Goal: Task Accomplishment & Management: Manage account settings

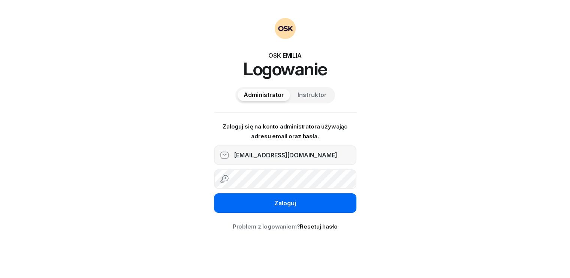
click at [290, 205] on div "Zaloguj" at bounding box center [285, 204] width 22 height 10
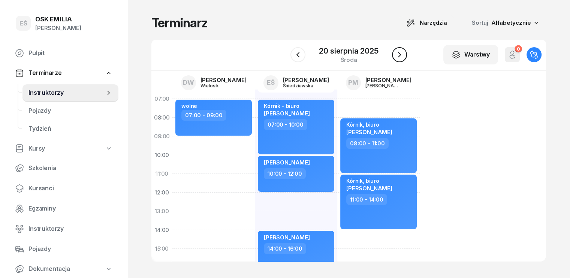
click at [400, 54] on icon "button" at bounding box center [399, 54] width 3 height 5
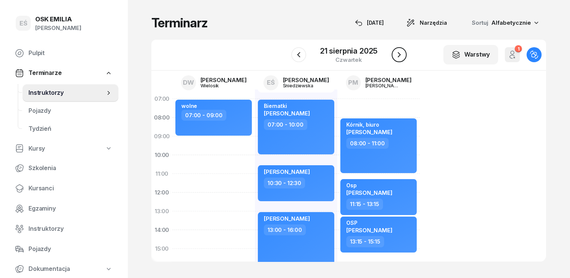
click at [400, 54] on icon "button" at bounding box center [399, 54] width 9 height 9
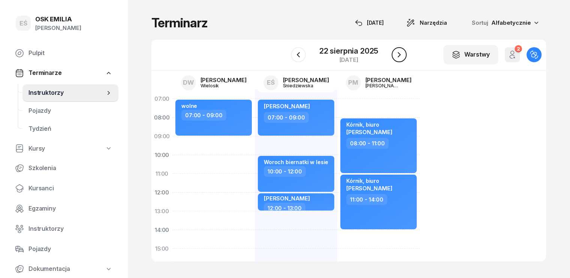
click at [400, 54] on icon "button" at bounding box center [399, 54] width 9 height 9
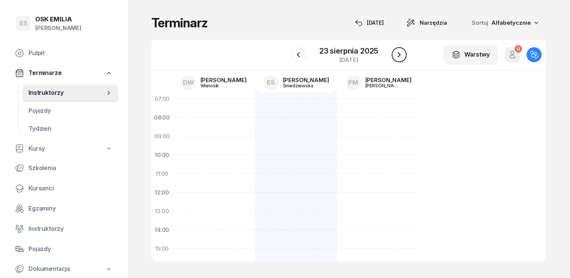
click at [400, 54] on icon "button" at bounding box center [399, 54] width 9 height 9
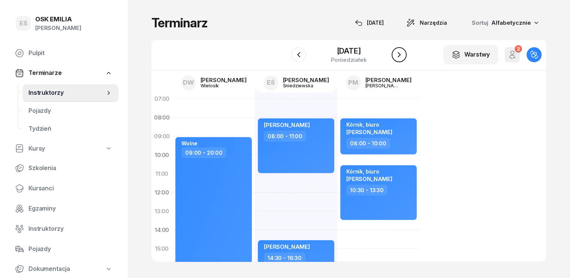
click at [400, 54] on icon "button" at bounding box center [399, 54] width 9 height 9
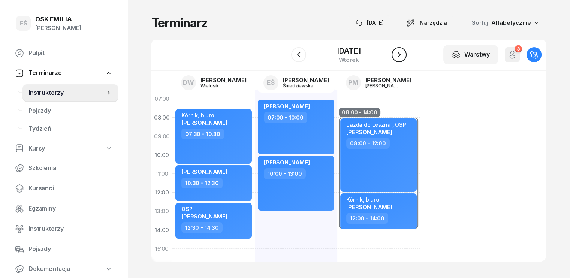
click at [400, 54] on icon "button" at bounding box center [399, 54] width 9 height 9
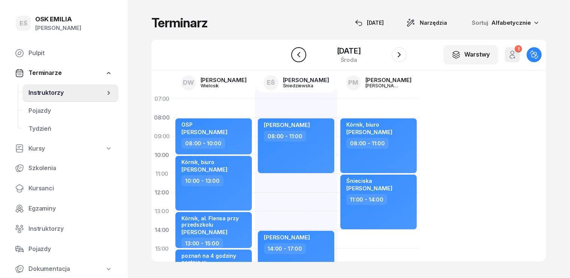
click at [301, 51] on icon "button" at bounding box center [298, 54] width 9 height 9
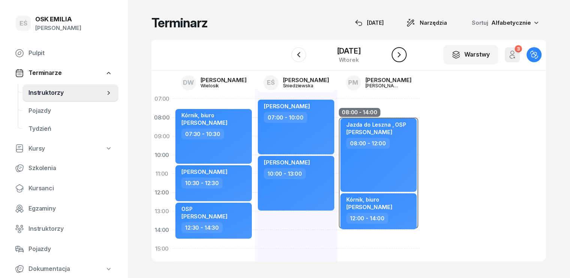
click at [404, 53] on button "button" at bounding box center [399, 54] width 15 height 15
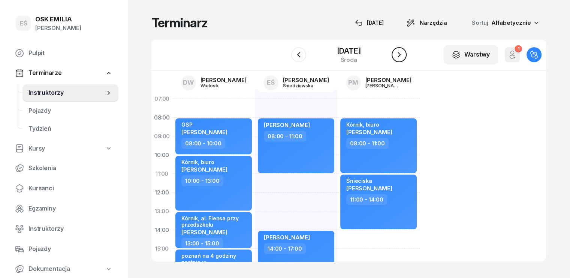
click at [400, 54] on icon "button" at bounding box center [399, 54] width 9 height 9
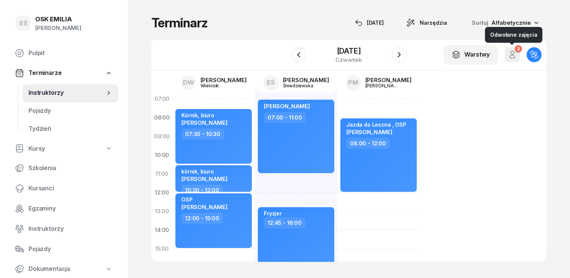
click at [520, 55] on button "2" at bounding box center [512, 54] width 15 height 15
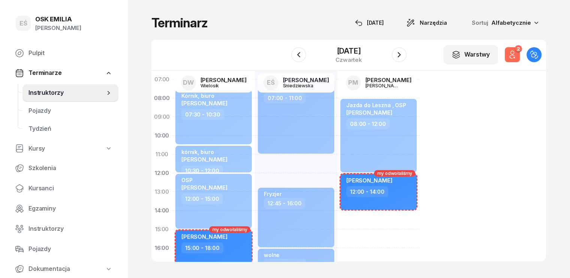
scroll to position [37, 0]
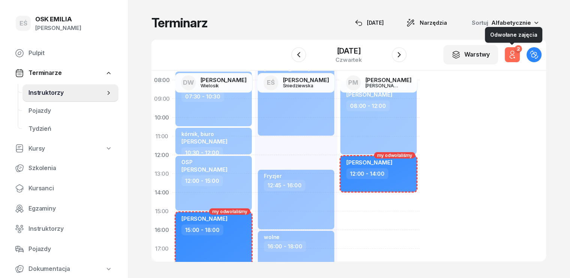
click at [517, 56] on icon "button" at bounding box center [512, 54] width 9 height 9
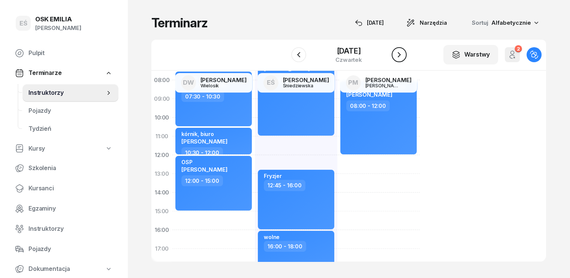
click at [403, 55] on icon "button" at bounding box center [399, 54] width 9 height 9
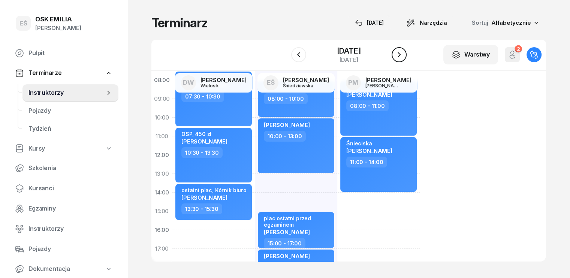
click at [401, 54] on icon "button" at bounding box center [399, 54] width 9 height 9
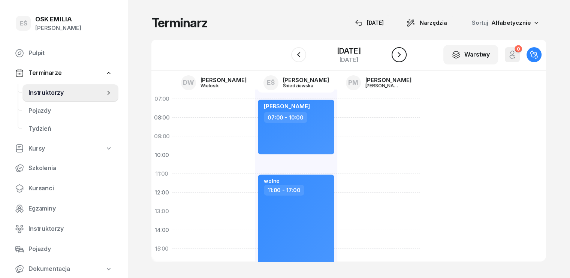
click at [398, 57] on icon "button" at bounding box center [399, 54] width 3 height 5
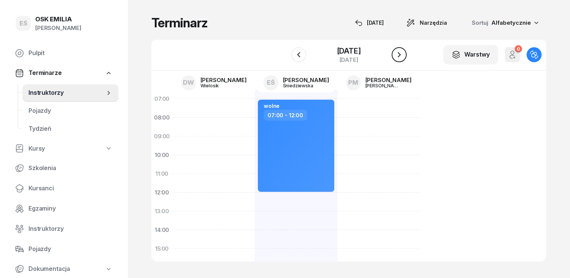
click at [398, 57] on icon "button" at bounding box center [399, 54] width 3 height 5
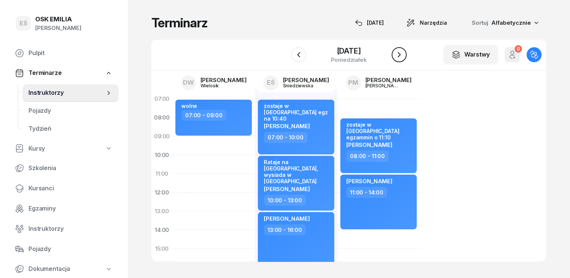
click at [398, 53] on icon "button" at bounding box center [399, 54] width 9 height 9
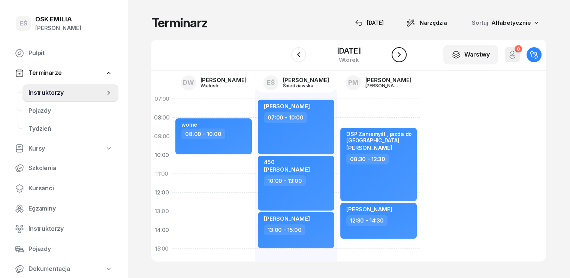
click at [398, 53] on icon "button" at bounding box center [399, 54] width 3 height 5
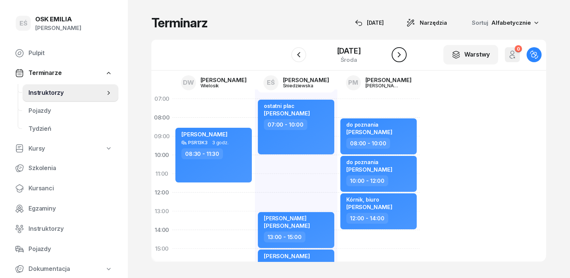
click at [398, 53] on icon "button" at bounding box center [399, 54] width 3 height 5
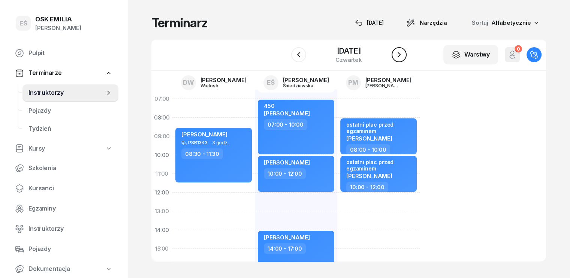
click at [398, 53] on icon "button" at bounding box center [399, 54] width 3 height 5
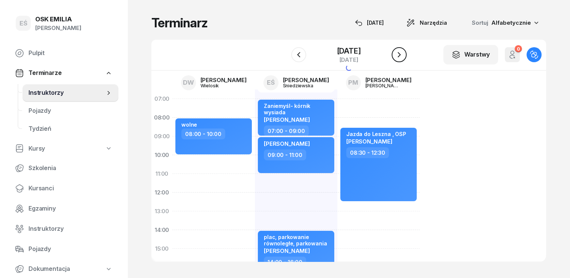
click at [398, 53] on icon "button" at bounding box center [399, 54] width 3 height 5
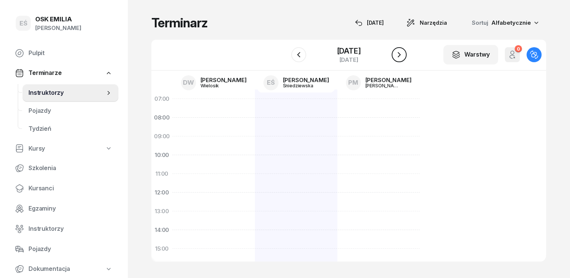
click at [398, 53] on icon "button" at bounding box center [399, 54] width 3 height 5
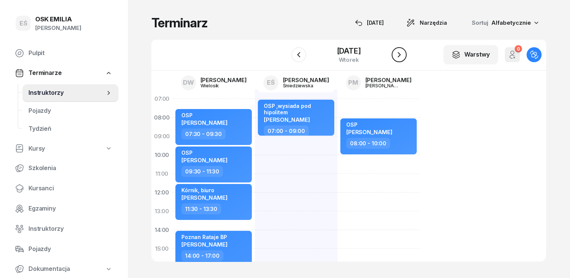
click at [401, 58] on icon "button" at bounding box center [399, 54] width 9 height 9
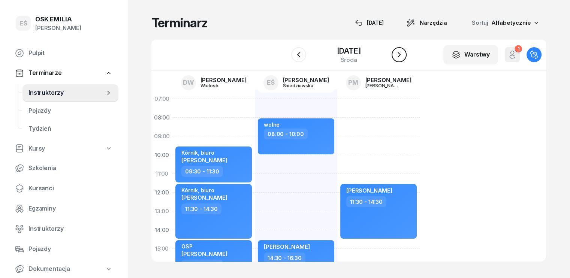
click at [401, 56] on icon "button" at bounding box center [399, 54] width 9 height 9
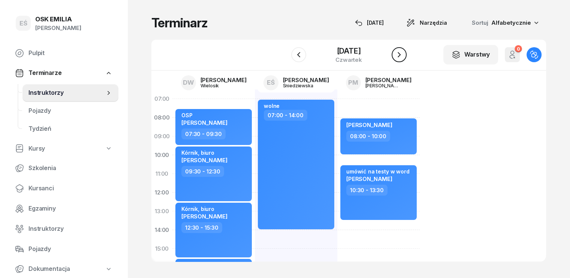
click at [400, 54] on icon "button" at bounding box center [399, 54] width 3 height 5
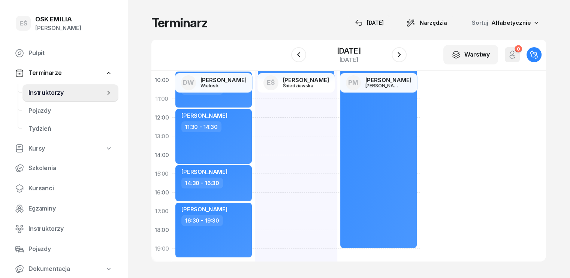
scroll to position [37, 0]
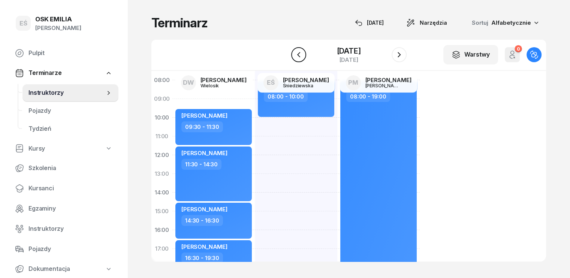
click at [294, 53] on icon "button" at bounding box center [298, 54] width 9 height 9
click at [293, 53] on button "button" at bounding box center [298, 54] width 15 height 15
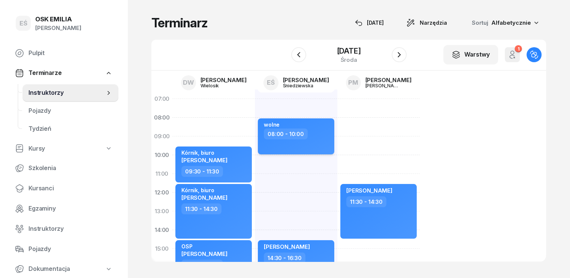
click at [302, 149] on div "wolne 08:00 - 10:00" at bounding box center [296, 136] width 76 height 36
select select "08"
select select "10"
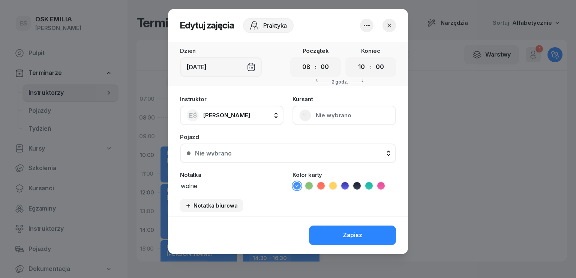
click at [367, 30] on icon "button" at bounding box center [366, 25] width 9 height 9
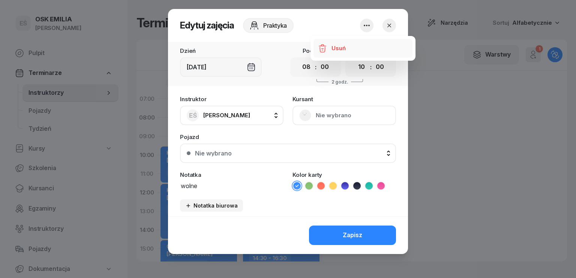
click at [356, 49] on link "Usuń" at bounding box center [362, 48] width 99 height 19
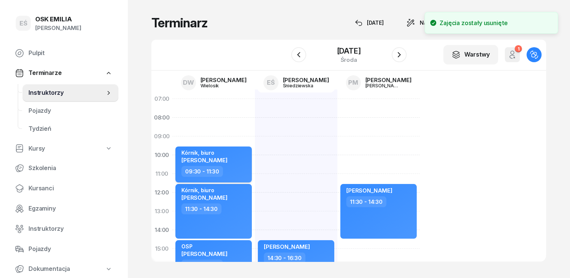
click at [226, 157] on div "Kórnik, biuro [PERSON_NAME]" at bounding box center [214, 158] width 66 height 16
select select "09"
select select "30"
select select "11"
select select "30"
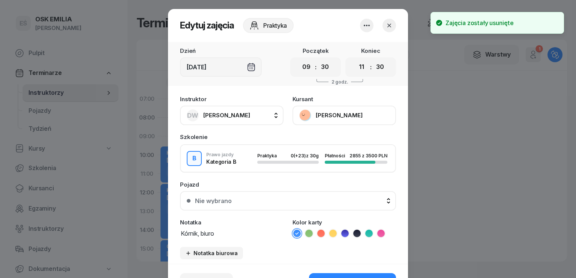
click at [232, 111] on span "[PERSON_NAME]" at bounding box center [226, 116] width 47 height 10
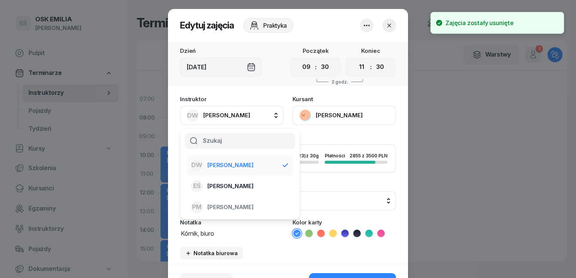
click at [233, 181] on span "[PERSON_NAME]" at bounding box center [230, 186] width 46 height 10
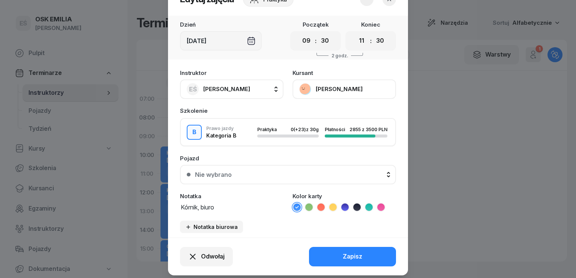
scroll to position [37, 0]
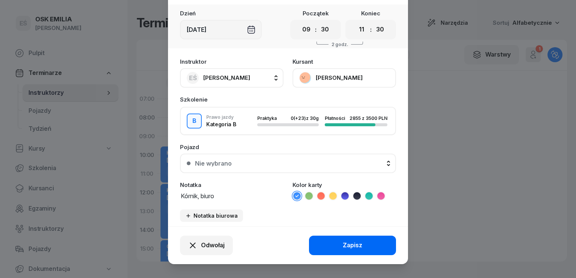
click at [338, 243] on button "Zapisz" at bounding box center [352, 245] width 87 height 19
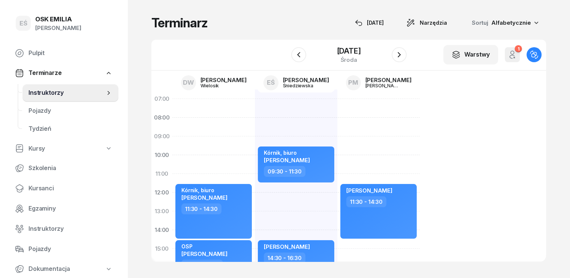
click at [255, 131] on div "Kórnik, biuro [PERSON_NAME] 11:30 - 14:30 OSP [PERSON_NAME] 14:30 - 16:30 Kórni…" at bounding box center [296, 258] width 82 height 337
select select "08"
select select "10"
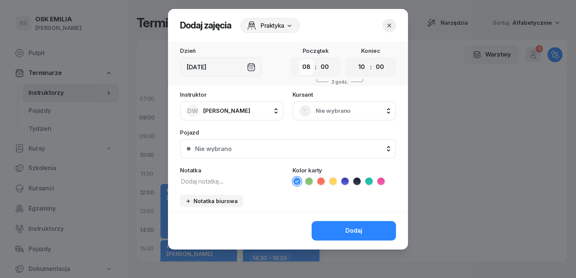
click at [301, 64] on select "00 01 02 03 04 05 06 07 08 09 10 11 12 13 14 15 16 17 18 19 20 21 22 23" at bounding box center [306, 67] width 14 height 16
select select "07"
click at [299, 59] on select "00 01 02 03 04 05 06 07 08 09 10 11 12 13 14 15 16 17 18 19 20 21 22 23" at bounding box center [306, 67] width 14 height 16
click at [328, 64] on select "00 05 10 15 20 25 30 35 40 45 50 55" at bounding box center [324, 67] width 14 height 16
select select "30"
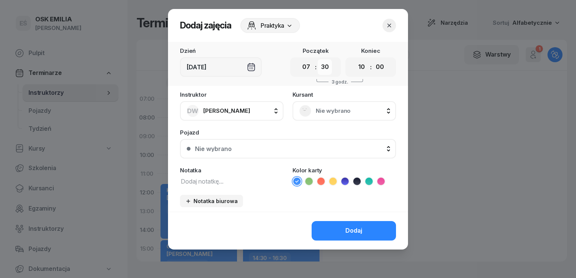
click at [317, 59] on select "00 05 10 15 20 25 30 35 40 45 50 55" at bounding box center [324, 67] width 14 height 16
click at [381, 70] on select "00 05 10 15 20 25 30 35 40 45 50 55" at bounding box center [380, 67] width 14 height 16
select select "30"
click at [373, 59] on select "00 05 10 15 20 25 30 35 40 45 50 55" at bounding box center [380, 67] width 14 height 16
click at [337, 106] on span "Nie wybrano" at bounding box center [352, 111] width 73 height 10
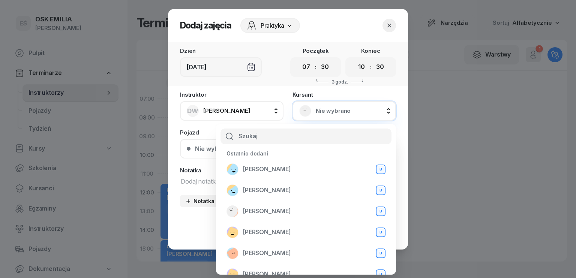
click at [293, 137] on input "text" at bounding box center [305, 137] width 171 height 16
type input "zu"
click at [281, 188] on span "[PERSON_NAME]" at bounding box center [267, 191] width 48 height 10
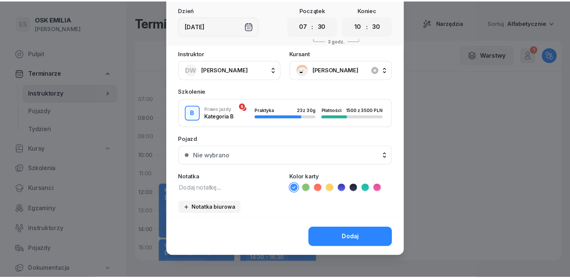
scroll to position [42, 0]
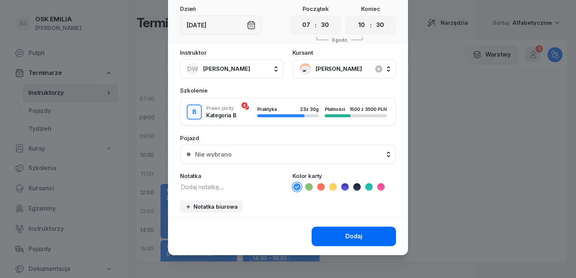
click at [349, 235] on div "Dodaj" at bounding box center [353, 237] width 17 height 10
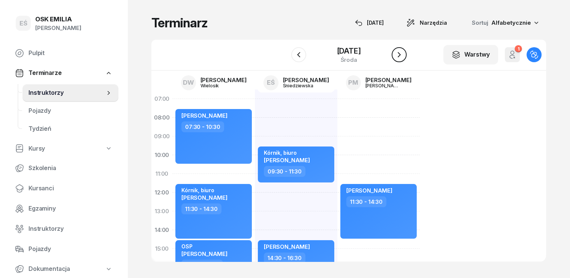
click at [399, 55] on icon "button" at bounding box center [399, 54] width 9 height 9
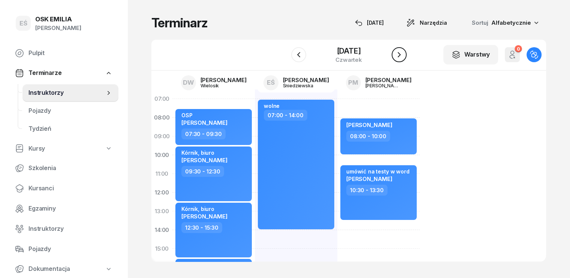
click at [400, 55] on icon "button" at bounding box center [399, 54] width 3 height 5
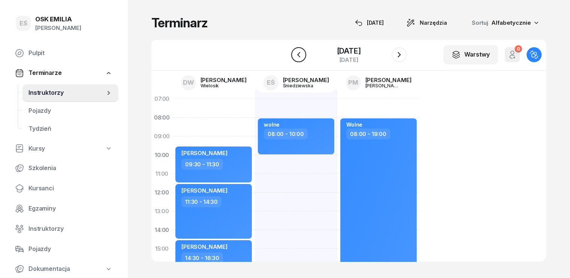
click at [301, 52] on icon "button" at bounding box center [298, 54] width 9 height 9
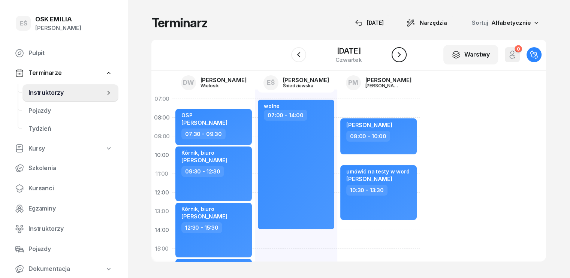
click at [399, 51] on icon "button" at bounding box center [399, 54] width 9 height 9
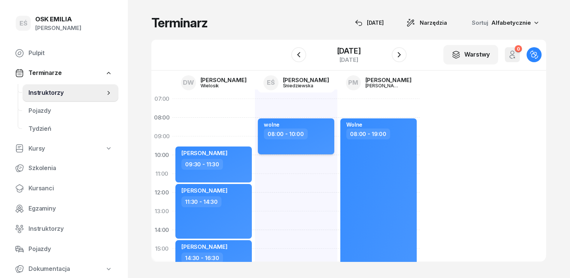
click at [307, 133] on div "08:00 - 10:00" at bounding box center [297, 134] width 66 height 11
select select "08"
select select "10"
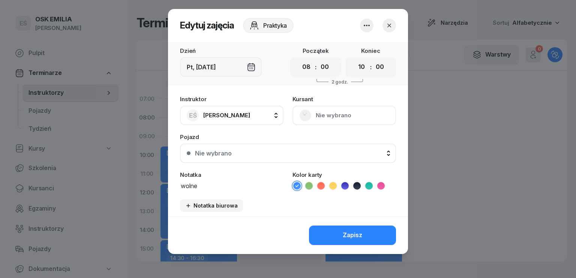
click at [369, 28] on icon "button" at bounding box center [366, 25] width 9 height 9
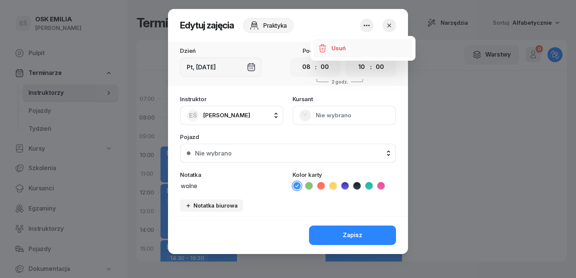
click at [349, 53] on link "Usuń" at bounding box center [362, 48] width 99 height 19
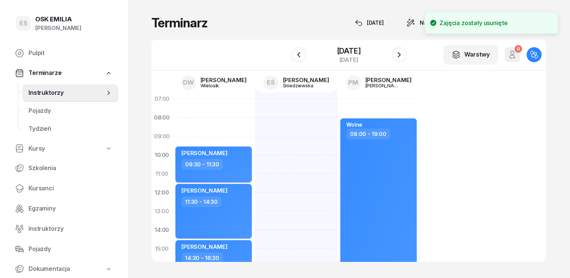
click at [226, 153] on div "[PERSON_NAME]" at bounding box center [214, 154] width 66 height 9
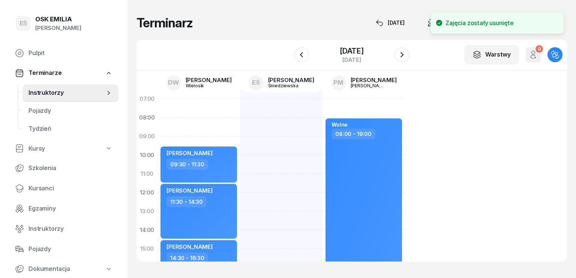
select select "09"
select select "30"
select select "11"
select select "30"
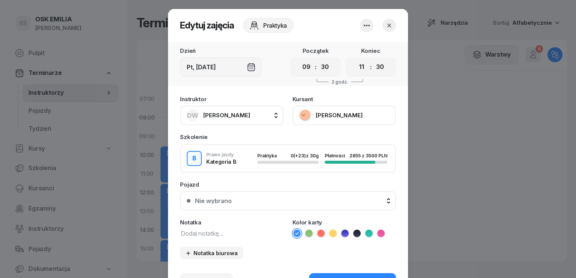
click at [246, 118] on button "DW [PERSON_NAME]" at bounding box center [231, 115] width 103 height 19
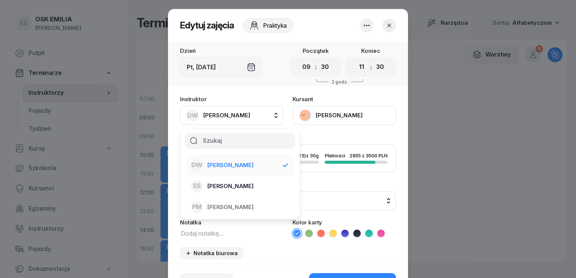
click at [228, 186] on span "[PERSON_NAME]" at bounding box center [230, 186] width 46 height 10
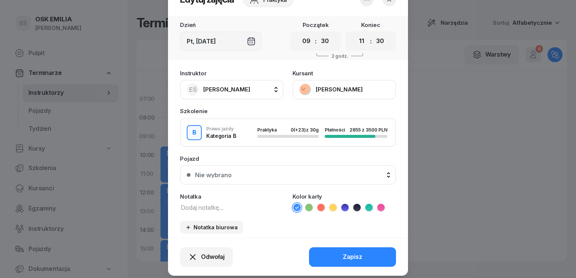
scroll to position [37, 0]
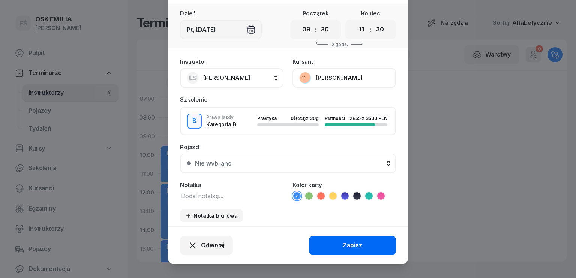
click at [340, 243] on button "Zapisz" at bounding box center [352, 245] width 87 height 19
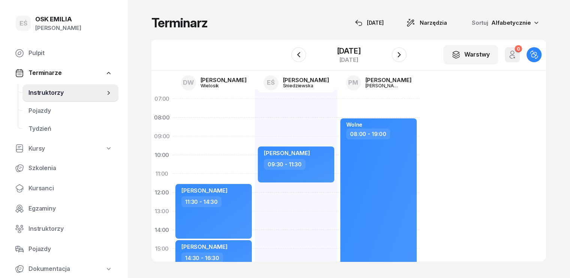
click at [255, 119] on div "[PERSON_NAME] 11:30 - 14:30 [PERSON_NAME] 14:30 - 16:30 [PERSON_NAME] 16:30 - 1…" at bounding box center [296, 258] width 82 height 337
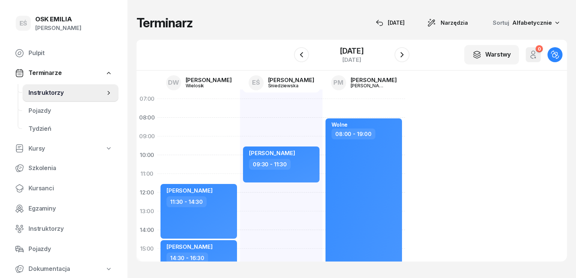
select select "08"
select select "10"
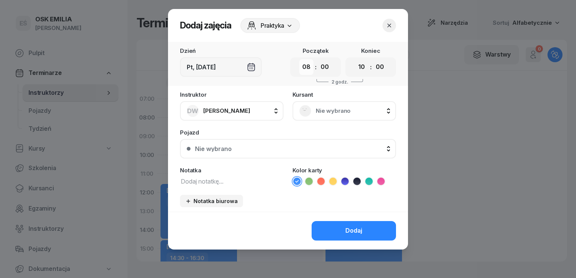
click at [309, 69] on select "00 01 02 03 04 05 06 07 08 09 10 11 12 13 14 15 16 17 18 19 20 21 22 23" at bounding box center [306, 67] width 14 height 16
select select "07"
click at [299, 59] on select "00 01 02 03 04 05 06 07 08 09 10 11 12 13 14 15 16 17 18 19 20 21 22 23" at bounding box center [306, 67] width 14 height 16
drag, startPoint x: 325, startPoint y: 66, endPoint x: 325, endPoint y: 71, distance: 5.6
click at [325, 66] on select "00 05 10 15 20 25 30 35 40 45 50 55" at bounding box center [324, 67] width 14 height 16
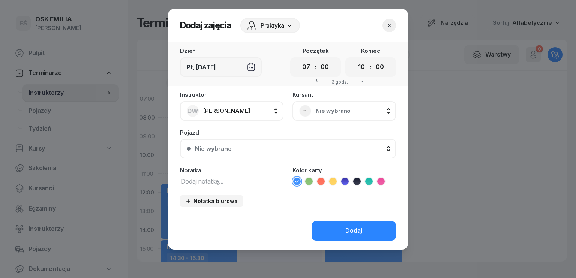
select select "30"
click at [317, 59] on select "00 05 10 15 20 25 30 35 40 45 50 55" at bounding box center [324, 67] width 14 height 16
click at [386, 65] on select "00 05 10 15 20 25 30 35 40 45 50 55" at bounding box center [380, 67] width 14 height 16
select select "30"
click at [373, 59] on select "00 05 10 15 20 25 30 35 40 45 50 55" at bounding box center [380, 67] width 14 height 16
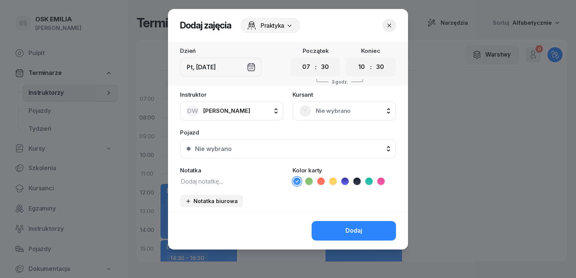
click at [347, 112] on span "Nie wybrano" at bounding box center [352, 111] width 73 height 10
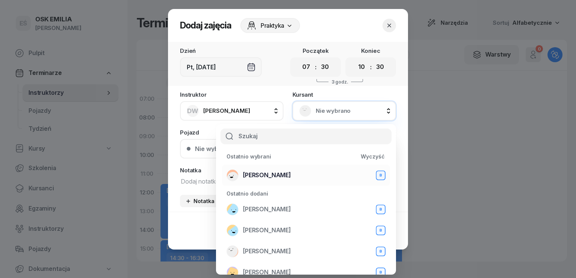
click at [274, 176] on span "[PERSON_NAME]" at bounding box center [267, 176] width 48 height 10
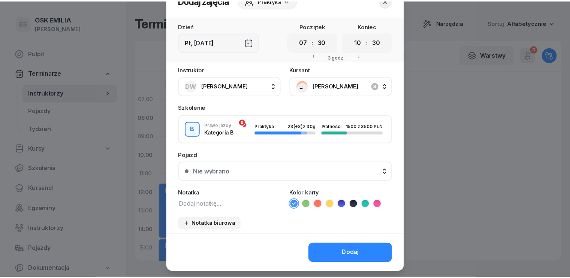
scroll to position [42, 0]
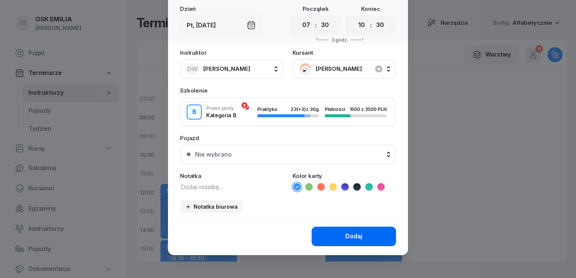
click at [345, 235] on div "Dodaj" at bounding box center [353, 237] width 17 height 10
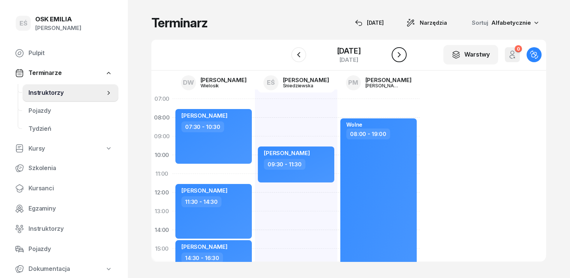
click at [400, 55] on icon "button" at bounding box center [399, 54] width 9 height 9
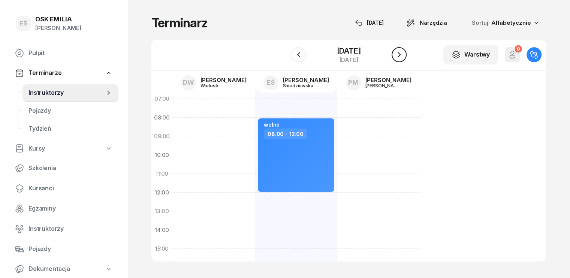
click at [400, 54] on icon "button" at bounding box center [399, 54] width 3 height 5
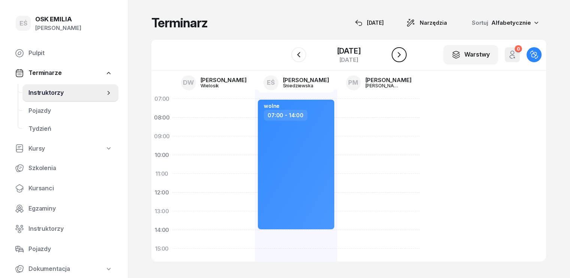
click at [400, 54] on icon "button" at bounding box center [399, 54] width 9 height 9
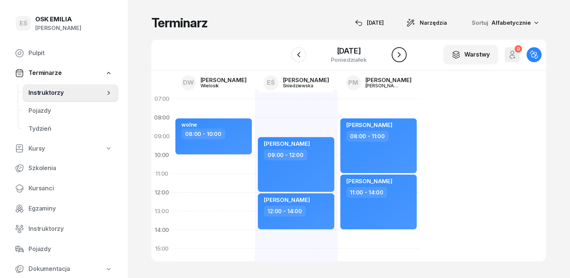
click at [400, 54] on icon "button" at bounding box center [399, 54] width 3 height 5
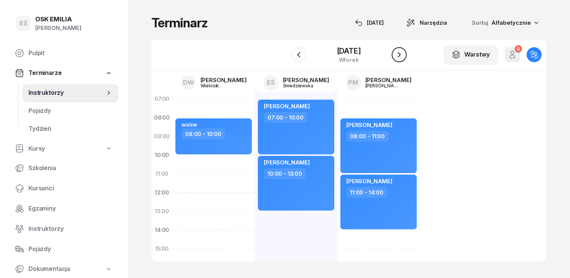
click at [400, 54] on icon "button" at bounding box center [399, 54] width 3 height 5
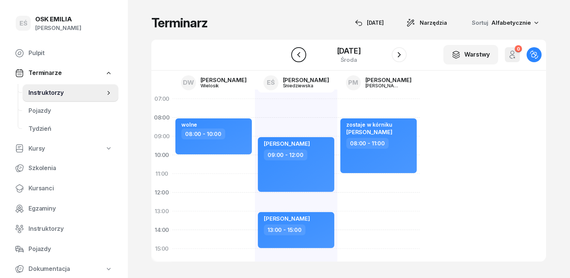
click at [302, 51] on icon "button" at bounding box center [298, 54] width 9 height 9
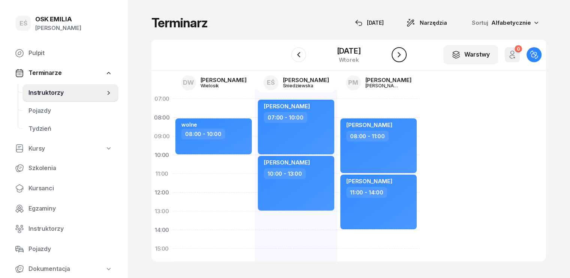
click at [401, 54] on icon "button" at bounding box center [399, 54] width 9 height 9
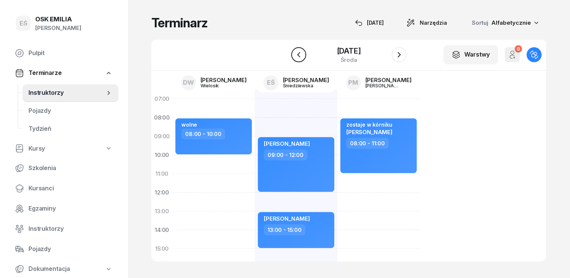
click at [300, 57] on icon "button" at bounding box center [298, 54] width 9 height 9
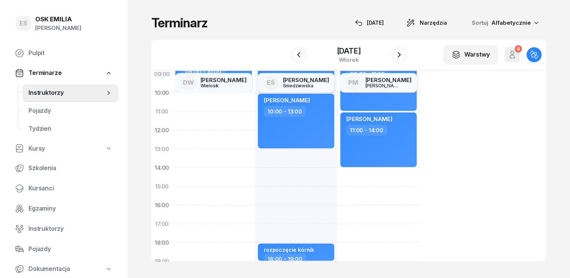
scroll to position [37, 0]
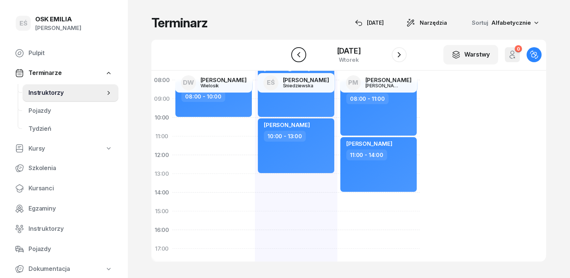
click at [296, 54] on icon "button" at bounding box center [298, 54] width 9 height 9
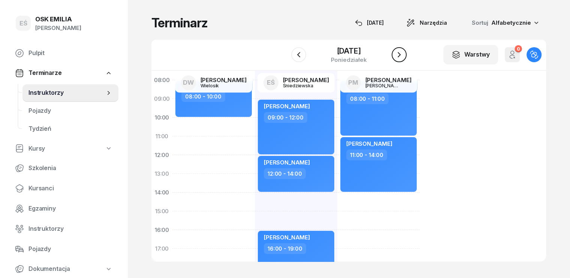
click at [403, 53] on icon "button" at bounding box center [399, 54] width 9 height 9
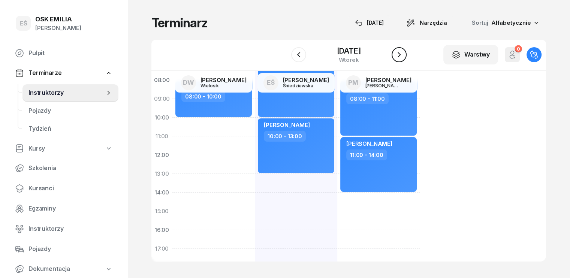
click at [403, 53] on icon "button" at bounding box center [399, 54] width 9 height 9
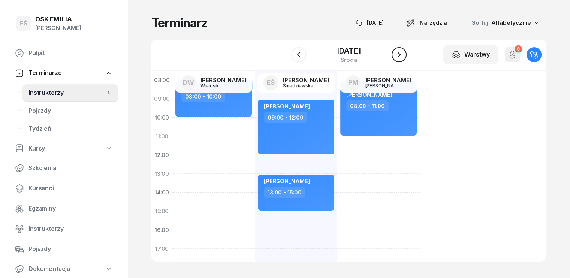
click at [403, 59] on icon "button" at bounding box center [399, 54] width 9 height 9
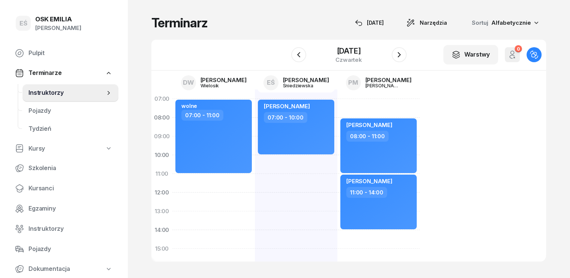
click at [337, 173] on div "[PERSON_NAME] 07:00 - 10:00 rozpoczęcie zaniemyśl 18:00 - 20:00" at bounding box center [378, 258] width 82 height 337
select select "10"
select select "12"
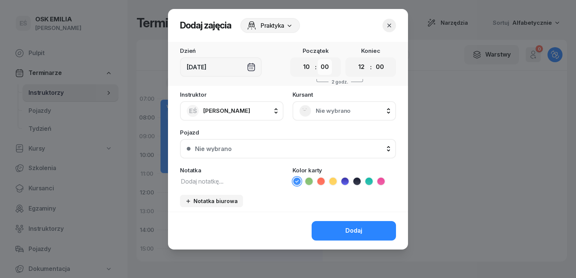
click at [328, 67] on select "00 05 10 15 20 25 30 35 40 45 50 55" at bounding box center [324, 67] width 14 height 16
select select "30"
click at [317, 59] on select "00 05 10 15 20 25 30 35 40 45 50 55" at bounding box center [324, 67] width 14 height 16
click at [359, 70] on select "00 01 02 03 04 05 06 07 08 09 10 11 12 13 14 15 16 17 18 19 20 21 22 23" at bounding box center [361, 67] width 14 height 16
select select "13"
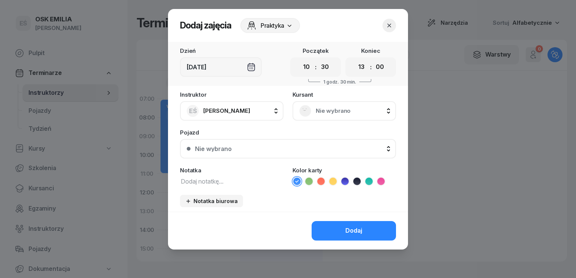
click at [354, 59] on select "00 01 02 03 04 05 06 07 08 09 10 11 12 13 14 15 16 17 18 19 20 21 22 23" at bounding box center [361, 67] width 14 height 16
drag, startPoint x: 379, startPoint y: 69, endPoint x: 379, endPoint y: 73, distance: 4.1
click at [379, 69] on select "00 05 10 15 20 25 30 35 40 45 50 55" at bounding box center [380, 67] width 14 height 16
select select "30"
click at [373, 59] on select "00 05 10 15 20 25 30 35 40 45 50 55" at bounding box center [380, 67] width 14 height 16
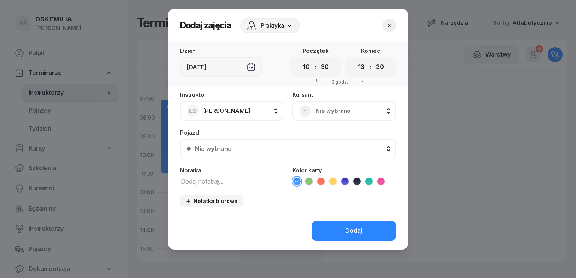
click at [333, 111] on span "Nie wybrano" at bounding box center [352, 111] width 73 height 10
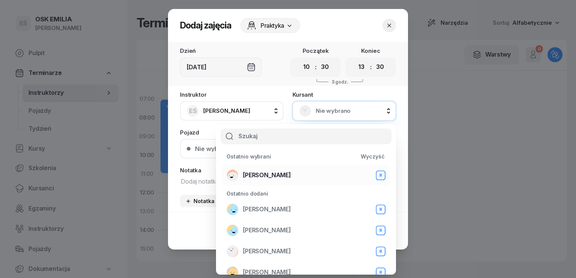
click at [278, 175] on span "[PERSON_NAME]" at bounding box center [267, 176] width 48 height 10
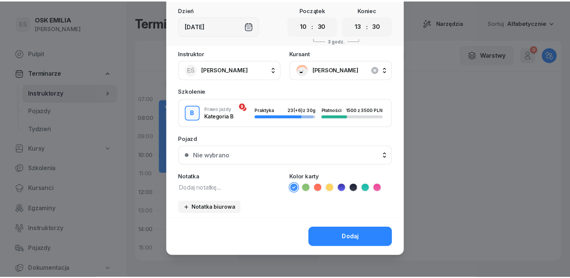
scroll to position [42, 0]
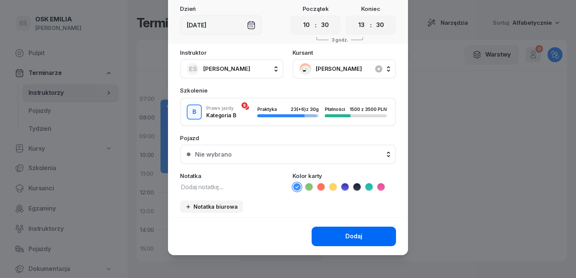
click at [346, 232] on div "Dodaj" at bounding box center [353, 237] width 17 height 10
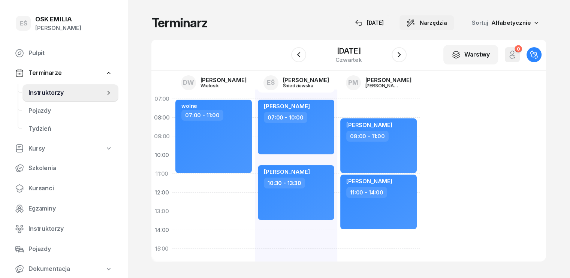
click at [447, 24] on span "Narzędzia" at bounding box center [433, 22] width 27 height 9
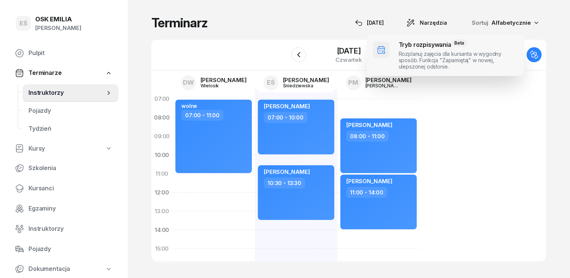
click at [432, 54] on span at bounding box center [445, 55] width 157 height 42
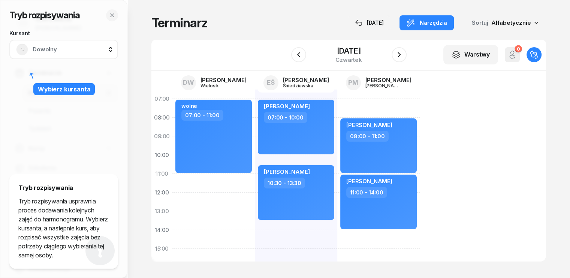
click at [88, 50] on span "Dowolny" at bounding box center [72, 50] width 79 height 10
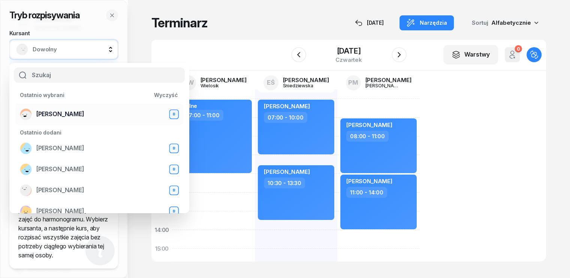
click at [77, 115] on span "[PERSON_NAME]" at bounding box center [60, 114] width 48 height 10
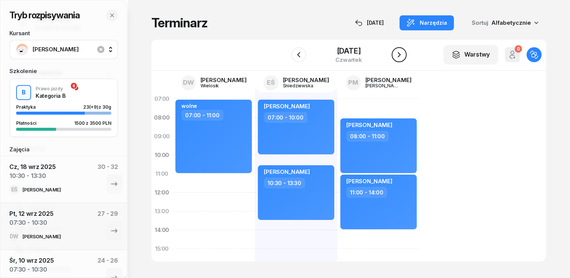
click at [402, 55] on icon "button" at bounding box center [399, 54] width 9 height 9
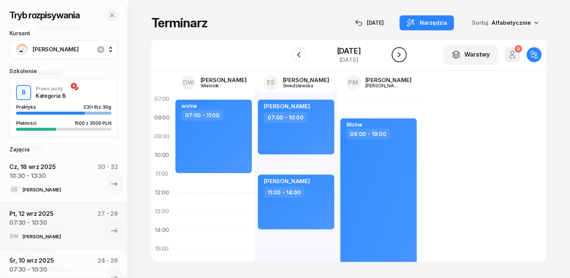
click at [402, 52] on icon "button" at bounding box center [399, 54] width 9 height 9
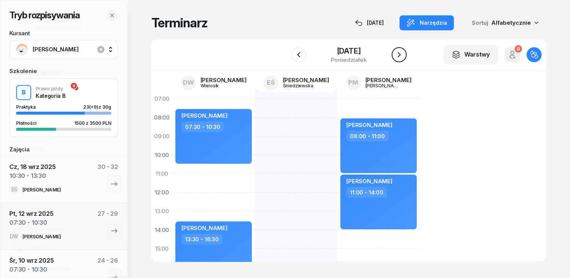
click at [400, 53] on icon "button" at bounding box center [399, 54] width 3 height 5
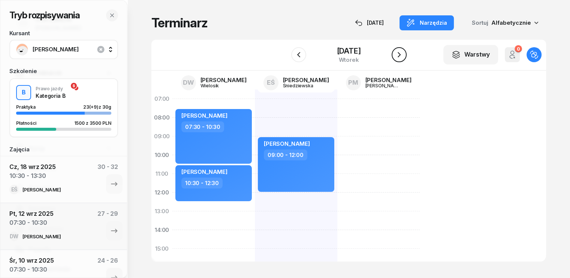
click at [400, 53] on icon "button" at bounding box center [399, 54] width 3 height 5
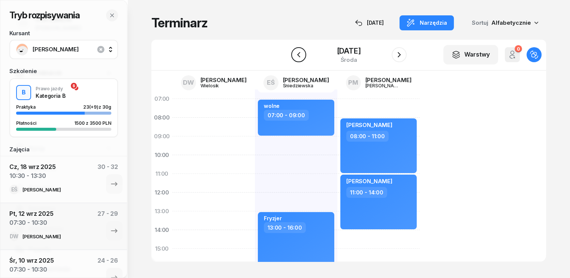
click at [299, 54] on icon "button" at bounding box center [298, 54] width 9 height 9
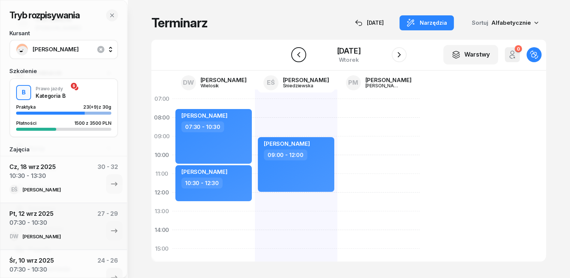
click at [299, 54] on icon "button" at bounding box center [298, 54] width 9 height 9
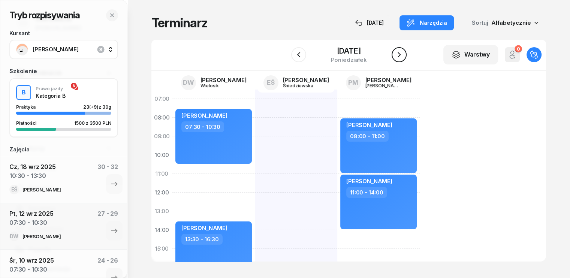
click at [404, 55] on icon "button" at bounding box center [399, 54] width 9 height 9
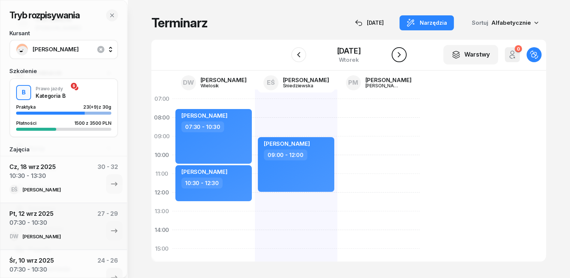
click at [402, 53] on icon "button" at bounding box center [399, 54] width 9 height 9
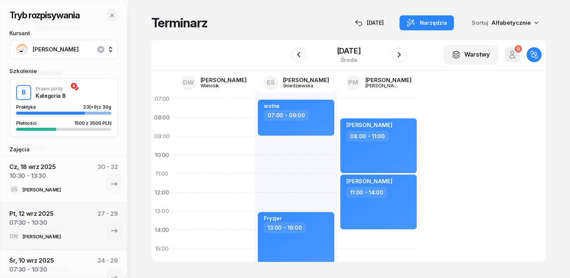
click at [255, 112] on div "[PERSON_NAME] 16:00 - 19:00" at bounding box center [296, 258] width 82 height 337
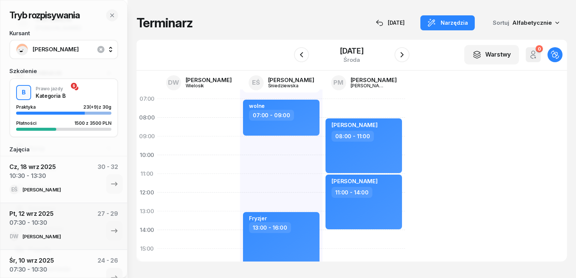
select select "07"
select select "09"
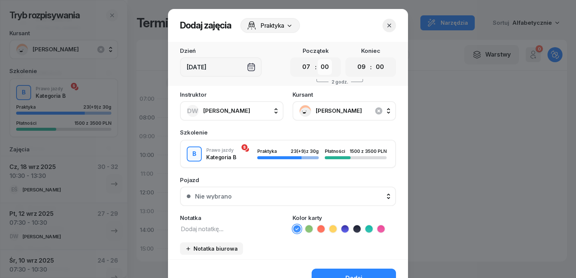
click at [322, 69] on select "00 05 10 15 20 25 30 35 40 45 50 55" at bounding box center [324, 67] width 14 height 16
select select "30"
click at [317, 59] on select "00 05 10 15 20 25 30 35 40 45 50 55" at bounding box center [324, 67] width 14 height 16
click at [377, 68] on select "00 05 10 15 20 25 30 35 40 45 50 55" at bounding box center [380, 67] width 14 height 16
select select "30"
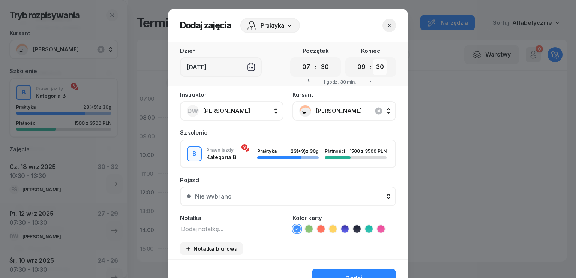
click at [373, 59] on select "00 05 10 15 20 25 30 35 40 45 50 55" at bounding box center [380, 67] width 14 height 16
click at [213, 232] on textarea at bounding box center [231, 229] width 103 height 10
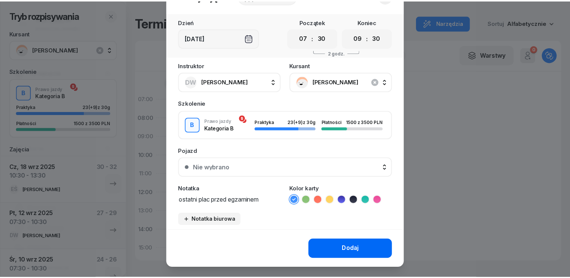
scroll to position [37, 0]
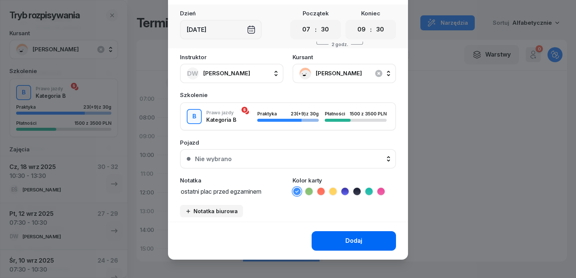
type textarea "ostatni plac przed egzaminem"
click at [350, 240] on div "Dodaj" at bounding box center [353, 241] width 17 height 10
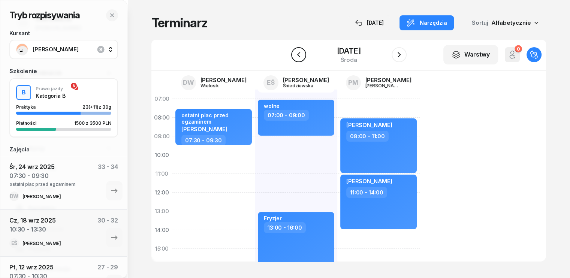
click at [299, 57] on icon "button" at bounding box center [298, 54] width 9 height 9
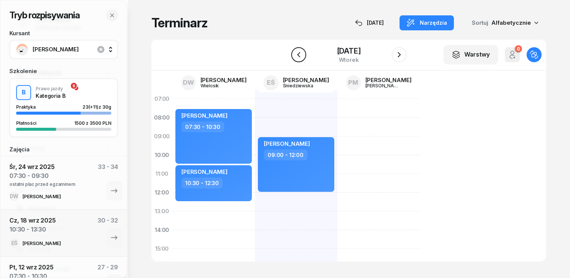
click at [296, 52] on icon "button" at bounding box center [298, 54] width 9 height 9
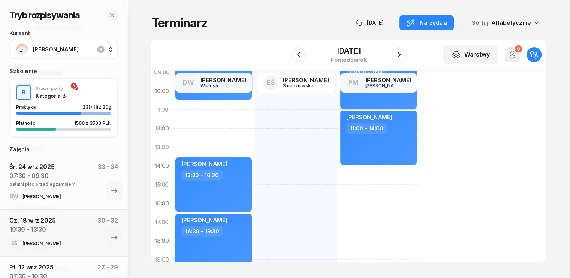
scroll to position [37, 0]
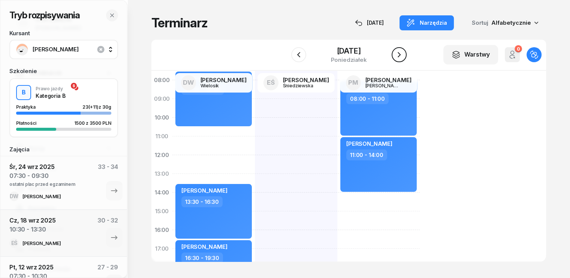
click at [399, 54] on icon "button" at bounding box center [399, 54] width 9 height 9
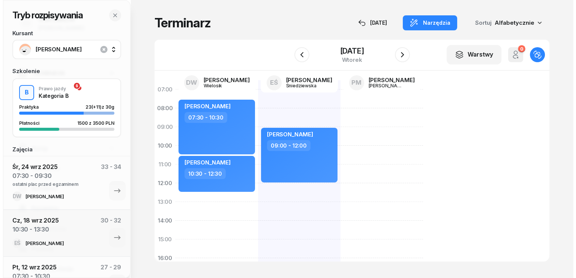
scroll to position [37, 0]
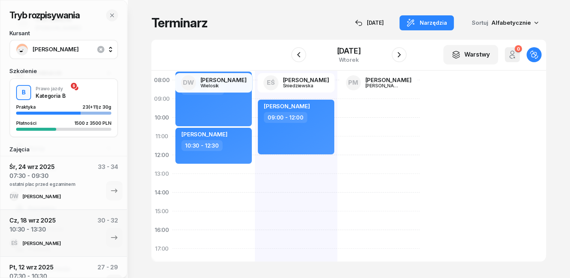
click at [255, 170] on div "[PERSON_NAME] 07:30 - 10:30 [PERSON_NAME] 10:30 - 12:30" at bounding box center [296, 220] width 82 height 337
select select "12"
select select "30"
select select "14"
select select "30"
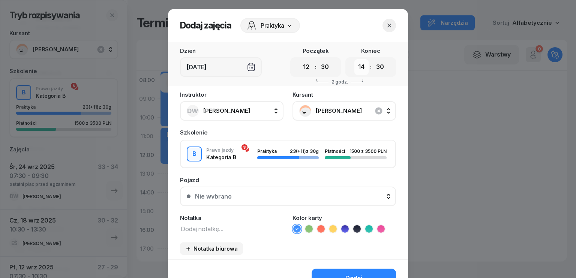
drag, startPoint x: 359, startPoint y: 66, endPoint x: 360, endPoint y: 69, distance: 3.8
click at [359, 66] on select "00 01 02 03 04 05 06 07 08 09 10 11 12 13 14 15 16 17 18 19 20 21 22 23" at bounding box center [361, 67] width 14 height 16
select select "15"
click at [354, 59] on select "00 01 02 03 04 05 06 07 08 09 10 11 12 13 14 15 16 17 18 19 20 21 22 23" at bounding box center [361, 67] width 14 height 16
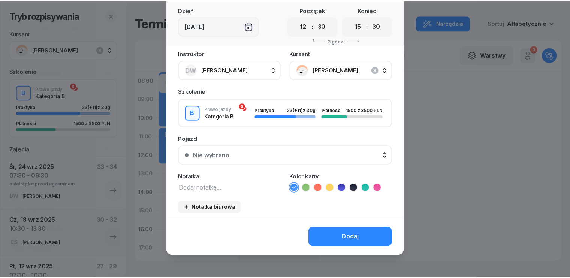
scroll to position [42, 0]
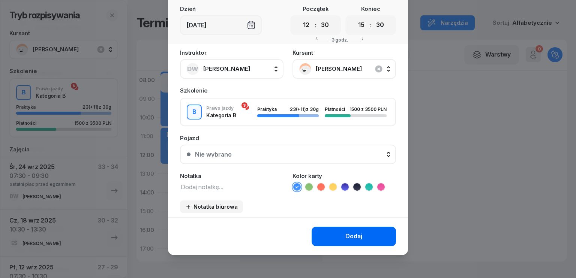
click at [345, 234] on div "Dodaj" at bounding box center [353, 237] width 17 height 10
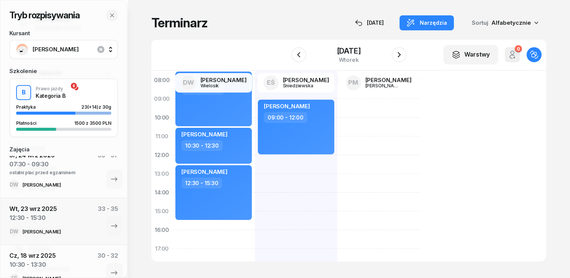
scroll to position [0, 0]
